Goal: Check status: Check status

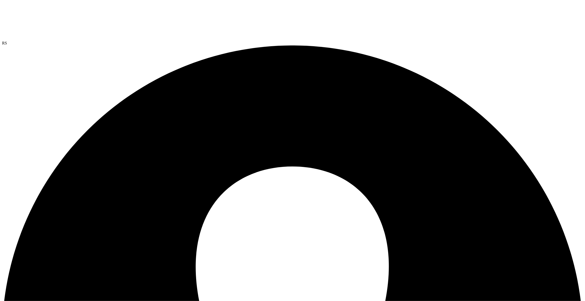
drag, startPoint x: 257, startPoint y: 123, endPoint x: 283, endPoint y: 123, distance: 26.5
drag, startPoint x: 263, startPoint y: 126, endPoint x: 217, endPoint y: 107, distance: 49.1
